Goal: Use online tool/utility: Utilize a website feature to perform a specific function

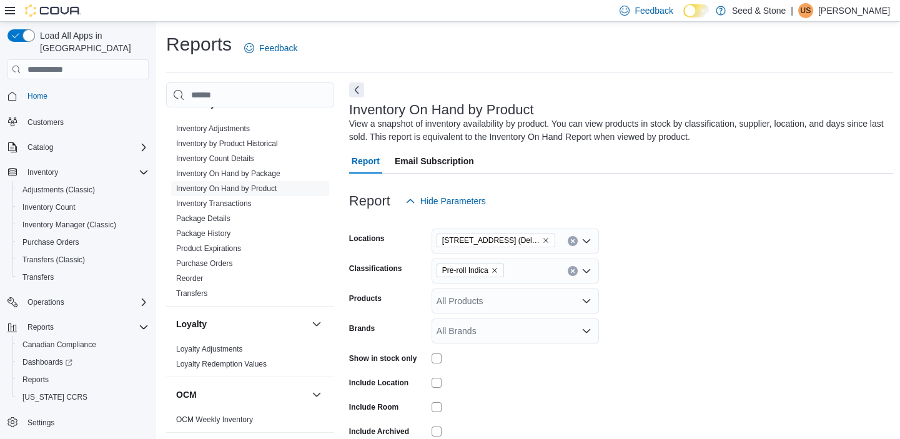
click at [497, 269] on icon "Remove Pre-roll Indica from selection in this group" at bounding box center [494, 270] width 7 height 7
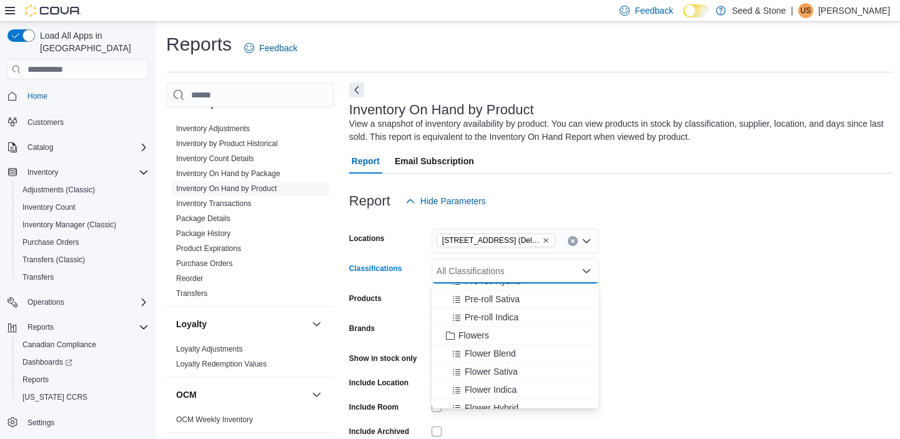
scroll to position [159, 0]
click at [512, 298] on span "Pre-roll Sativa" at bounding box center [492, 296] width 55 height 12
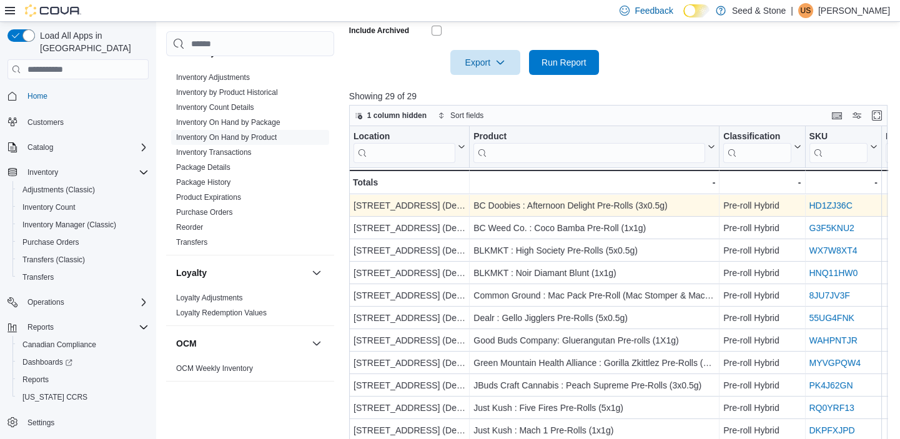
scroll to position [428, 0]
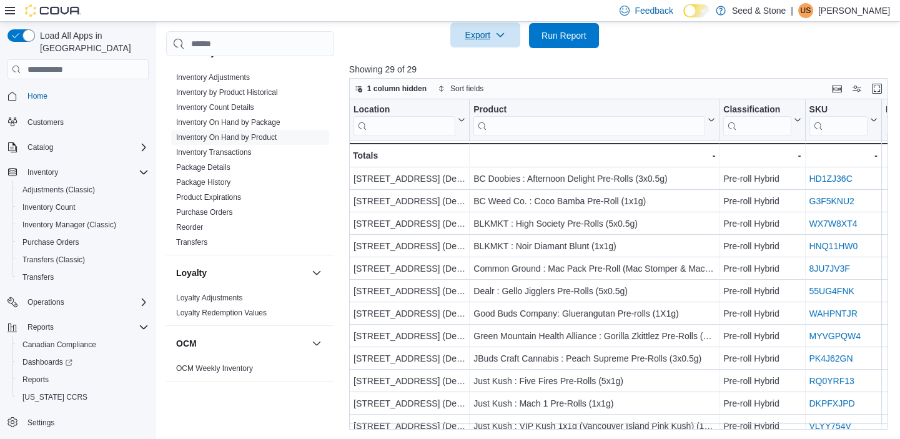
click at [500, 24] on span "Export" at bounding box center [485, 34] width 55 height 25
click at [497, 56] on span "Export to Excel" at bounding box center [487, 61] width 56 height 10
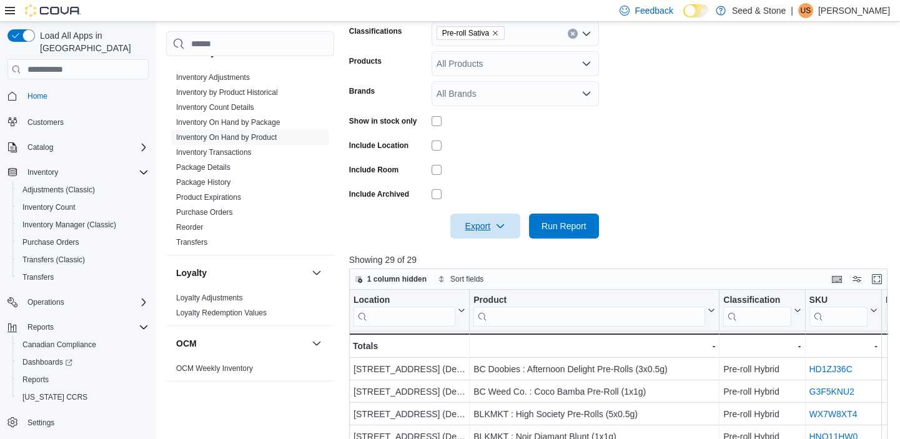
scroll to position [205, 0]
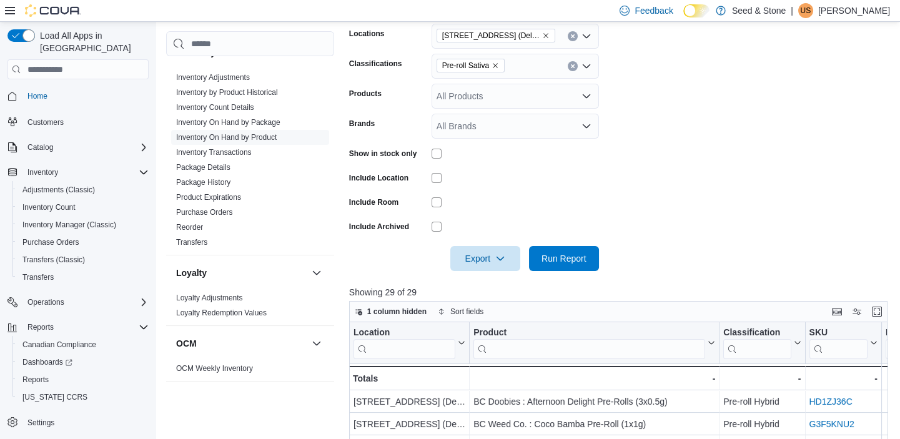
click at [498, 71] on span "Pre-roll Sativa" at bounding box center [470, 65] width 57 height 12
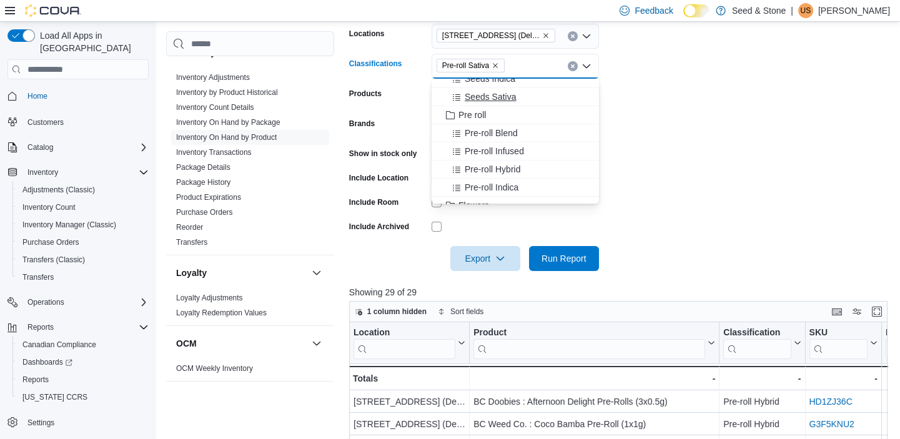
scroll to position [75, 0]
click at [495, 156] on span "Pre-roll Hybrid" at bounding box center [493, 157] width 56 height 12
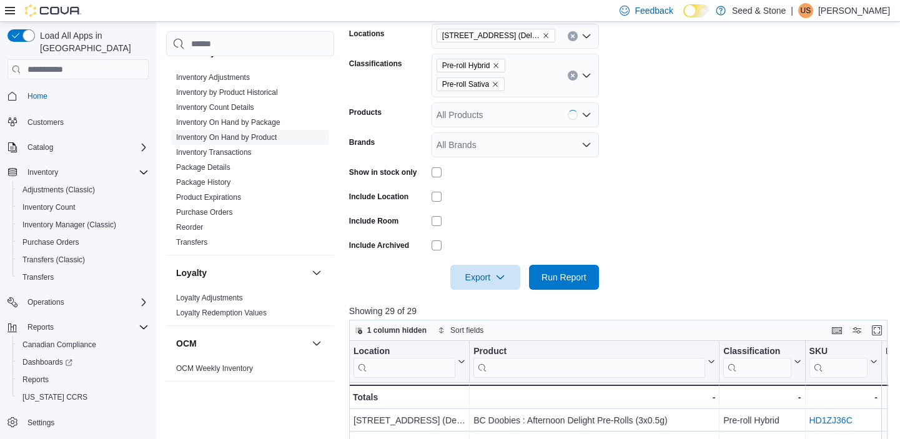
click at [558, 259] on div at bounding box center [621, 260] width 544 height 10
click at [555, 269] on span "Run Report" at bounding box center [564, 276] width 55 height 25
click at [500, 283] on span "Export" at bounding box center [485, 276] width 55 height 25
click at [505, 307] on button "Export to Excel" at bounding box center [487, 302] width 71 height 25
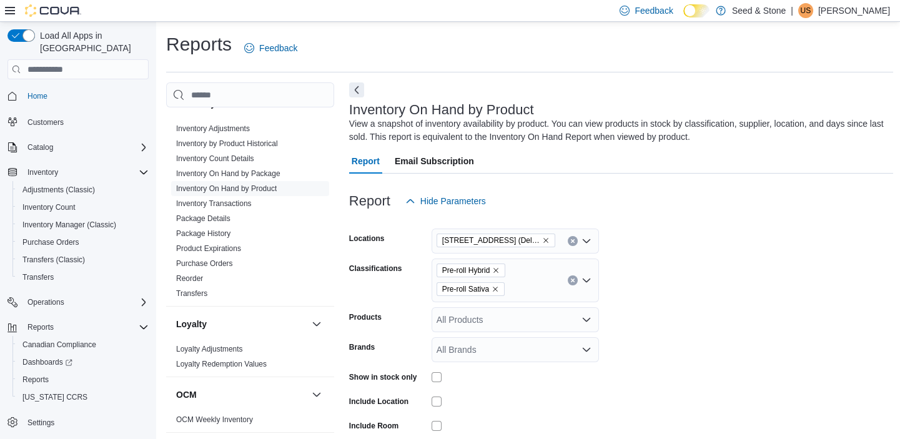
click at [497, 272] on icon "Remove Pre-roll Hybrid from selection in this group" at bounding box center [495, 270] width 7 height 7
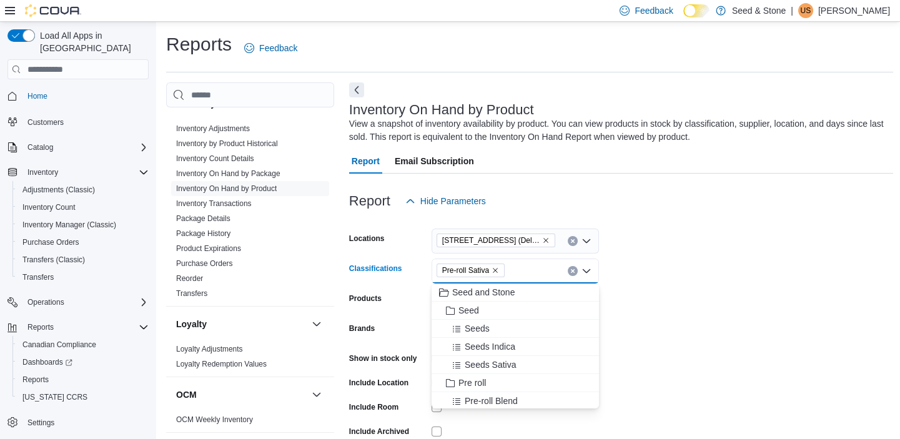
click at [498, 272] on icon "Remove Pre-roll Sativa from selection in this group" at bounding box center [495, 270] width 7 height 7
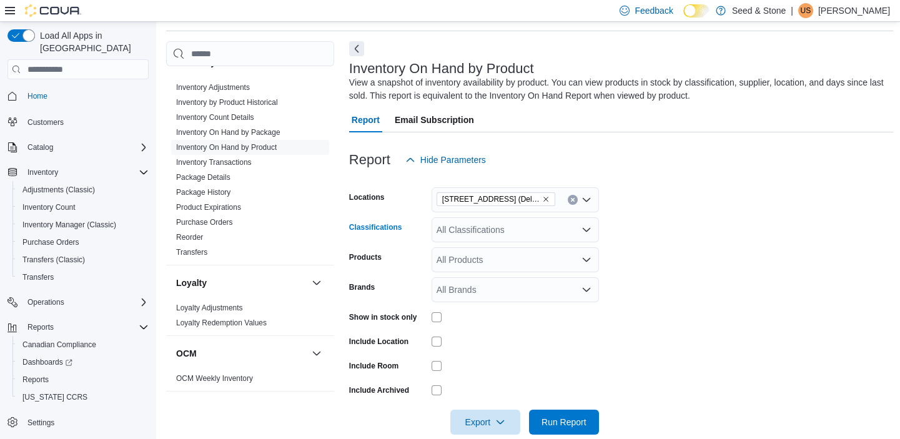
scroll to position [61, 0]
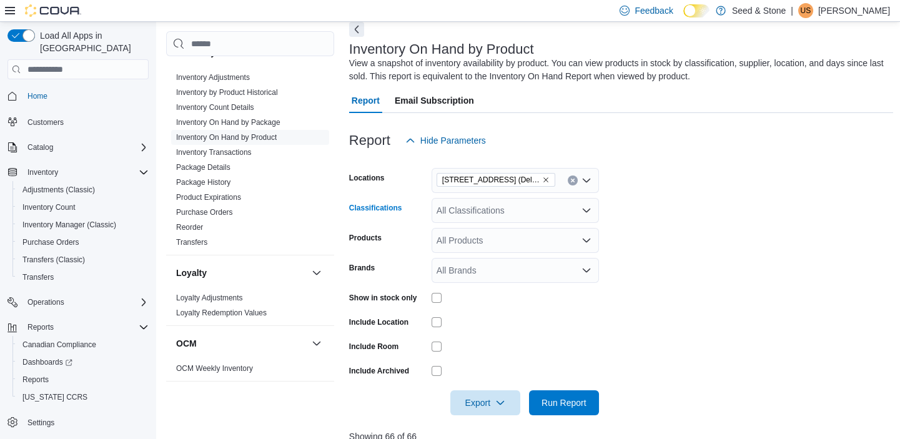
click at [572, 214] on div "All Classifications Combo box. Selected. Combo box input. All Classifications. …" at bounding box center [515, 210] width 167 height 25
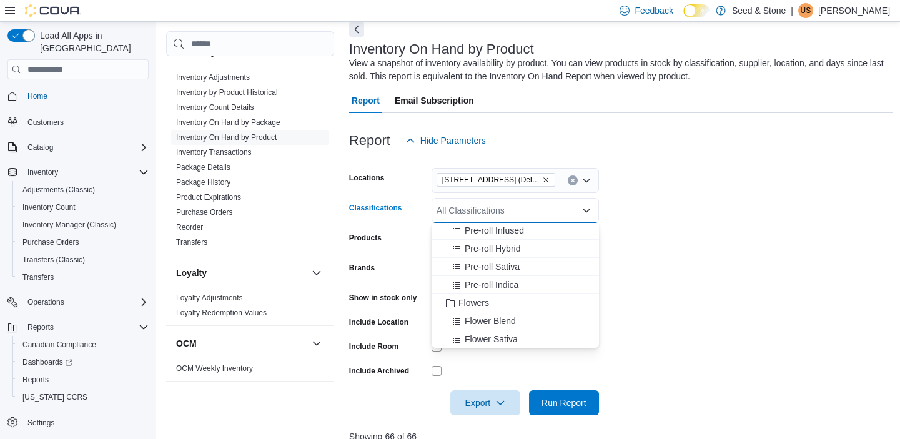
scroll to position [132, 0]
click at [518, 225] on span "Pre-roll Infused" at bounding box center [494, 226] width 59 height 12
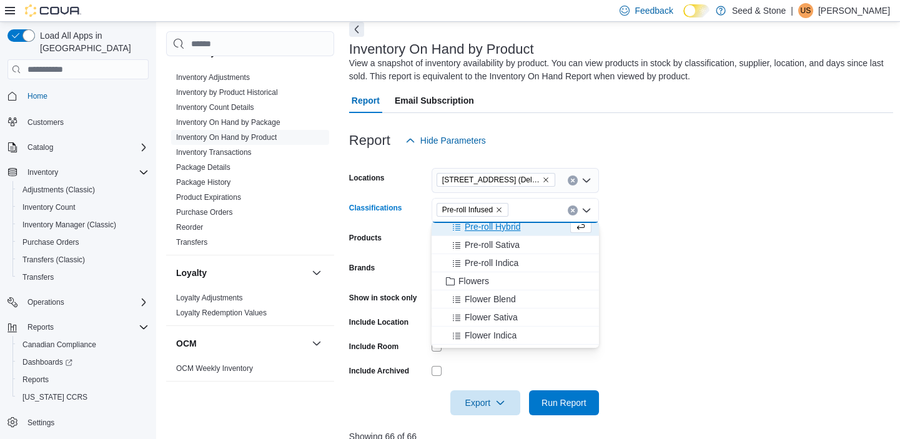
scroll to position [126, 0]
click at [704, 217] on form "Locations [STREET_ADDRESS] (Delta) Classifications Pre-roll Infused Combo box. …" at bounding box center [621, 284] width 544 height 262
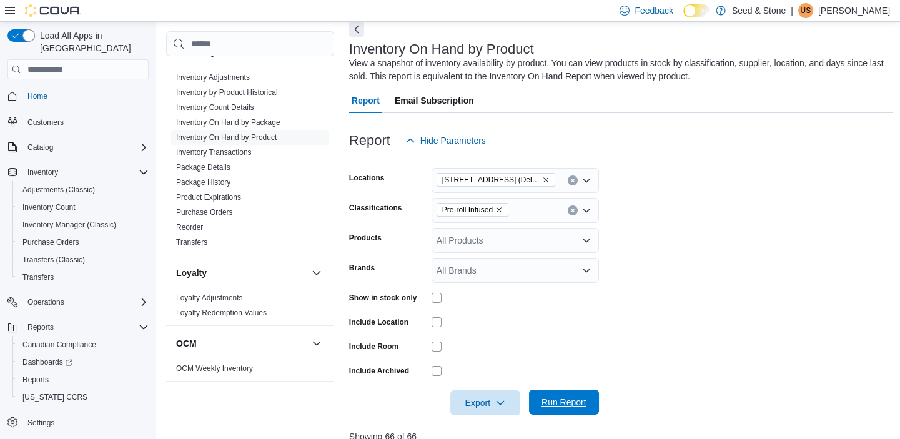
click at [555, 393] on span "Run Report" at bounding box center [564, 402] width 55 height 25
click at [474, 413] on span "Export" at bounding box center [480, 402] width 55 height 25
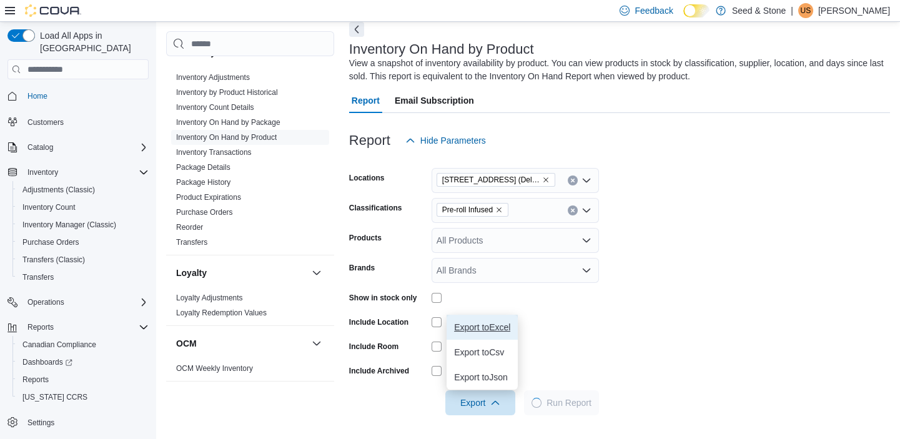
click at [501, 320] on button "Export to Excel" at bounding box center [482, 327] width 71 height 25
